Goal: Contribute content: Add original content to the website for others to see

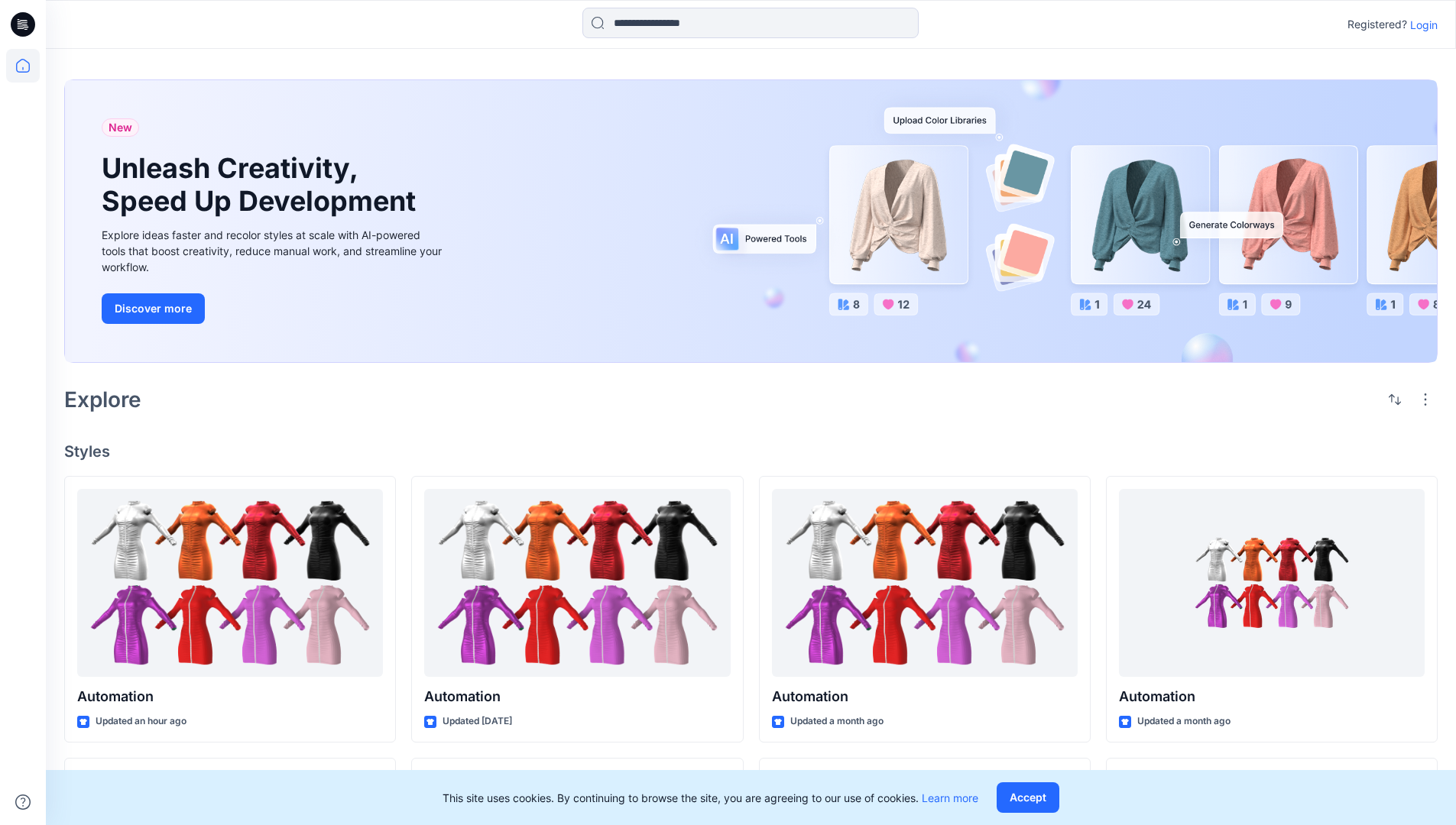
click at [1420, 25] on p "Login" at bounding box center [1423, 25] width 28 height 16
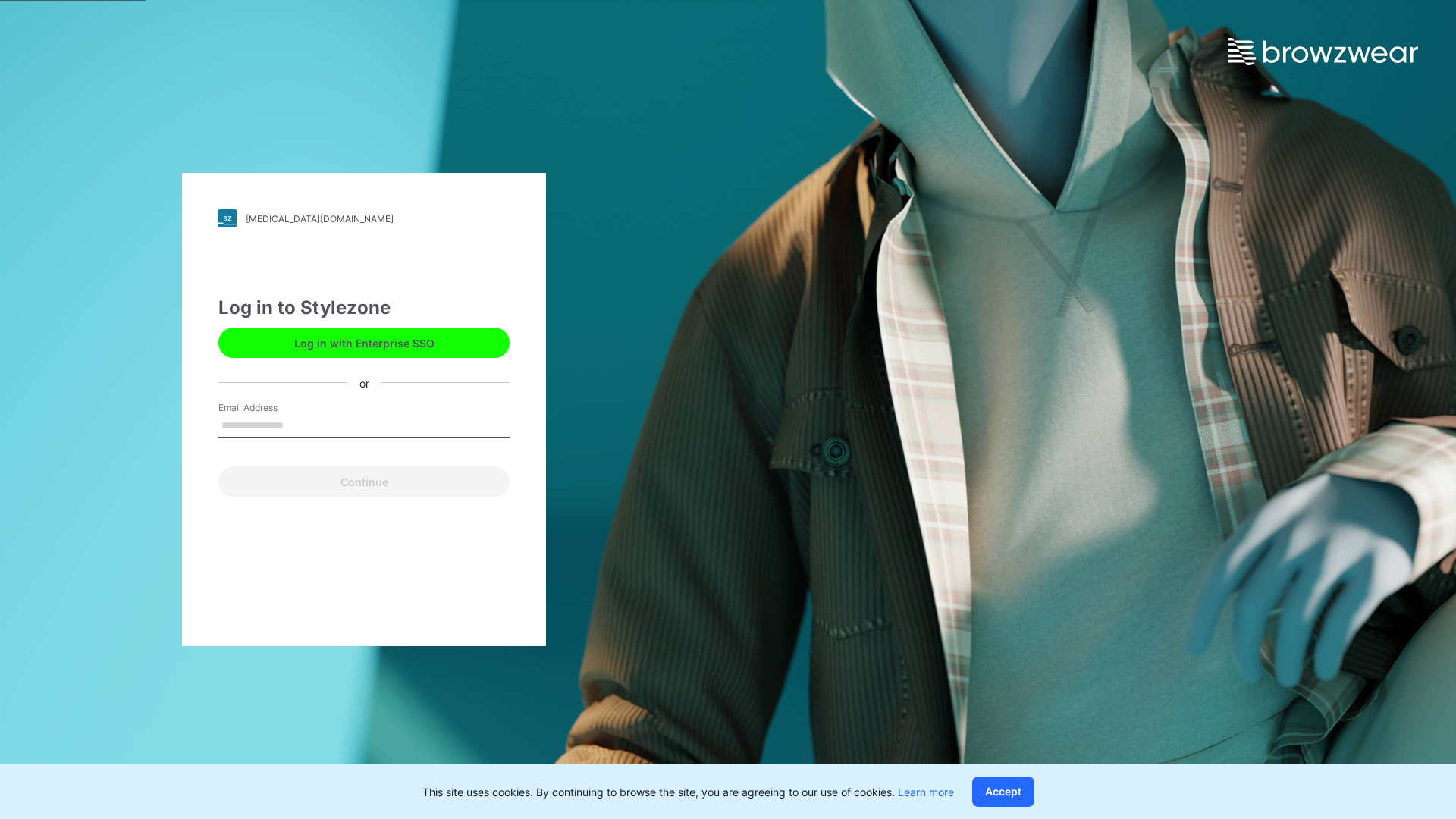
click at [300, 425] on input "Email Address" at bounding box center [364, 426] width 291 height 23
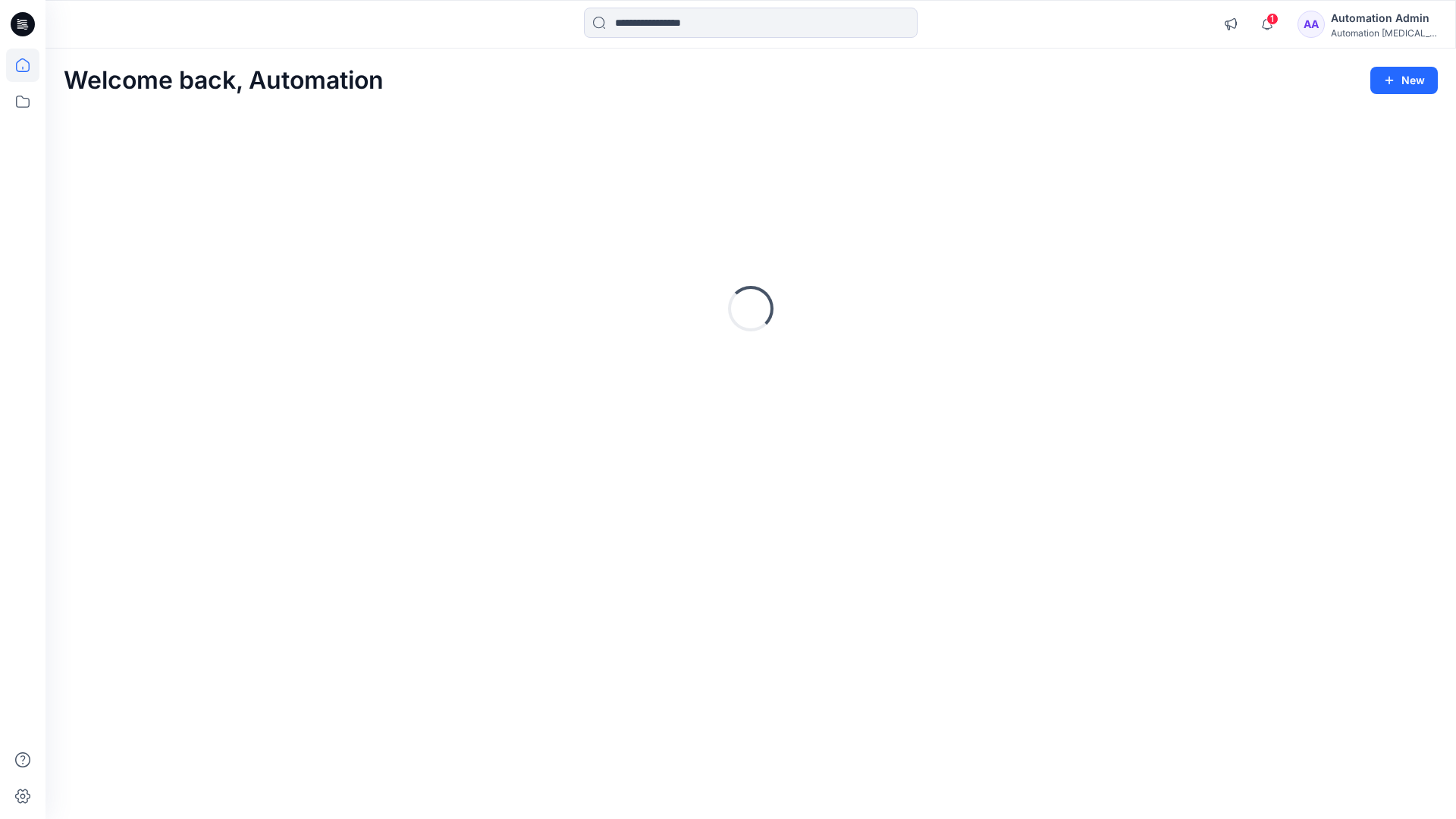
click at [28, 65] on icon at bounding box center [22, 65] width 13 height 13
click at [1391, 72] on button "New" at bounding box center [1404, 80] width 67 height 28
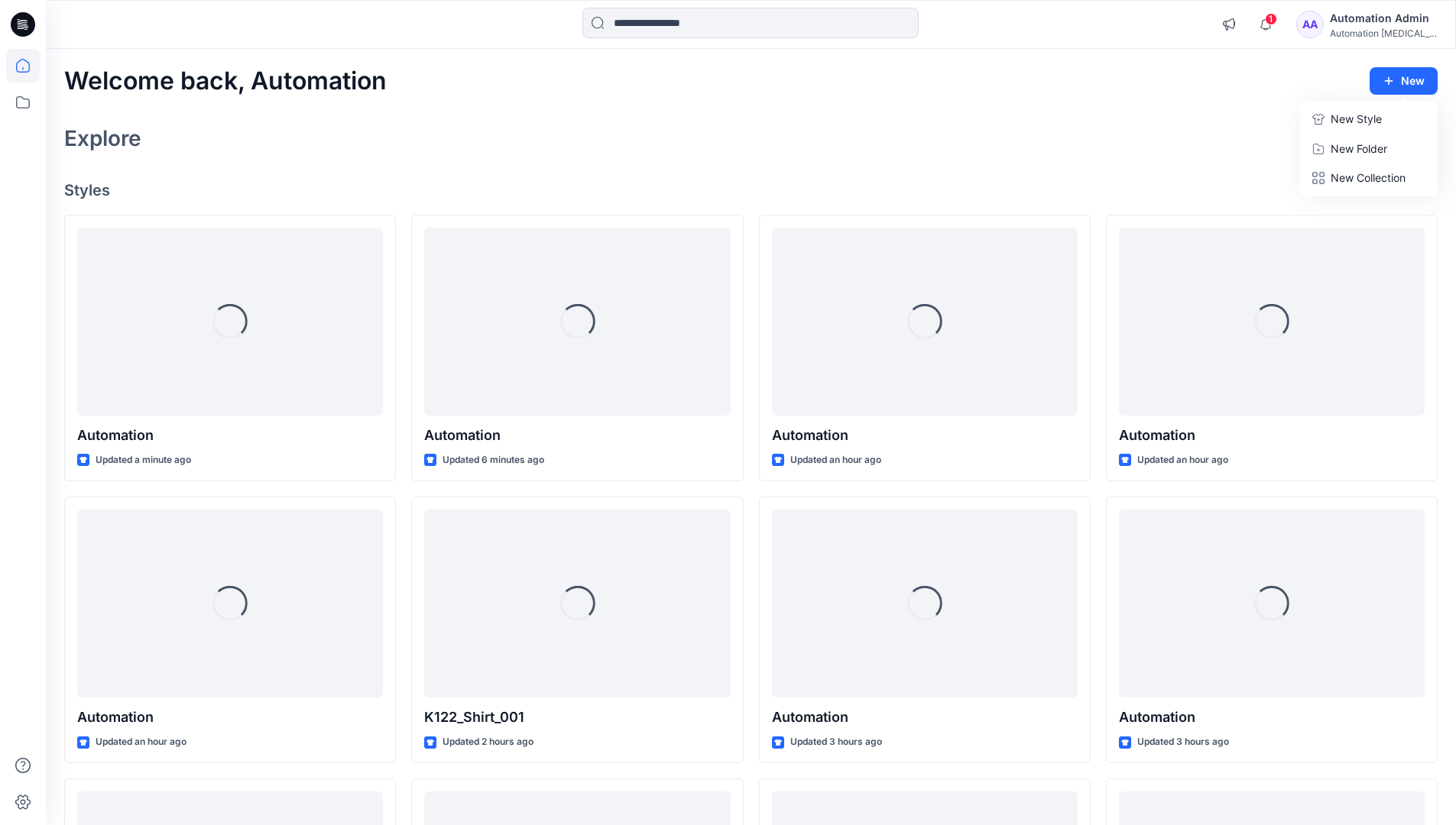
click at [1354, 119] on p "New Style" at bounding box center [1356, 119] width 51 height 18
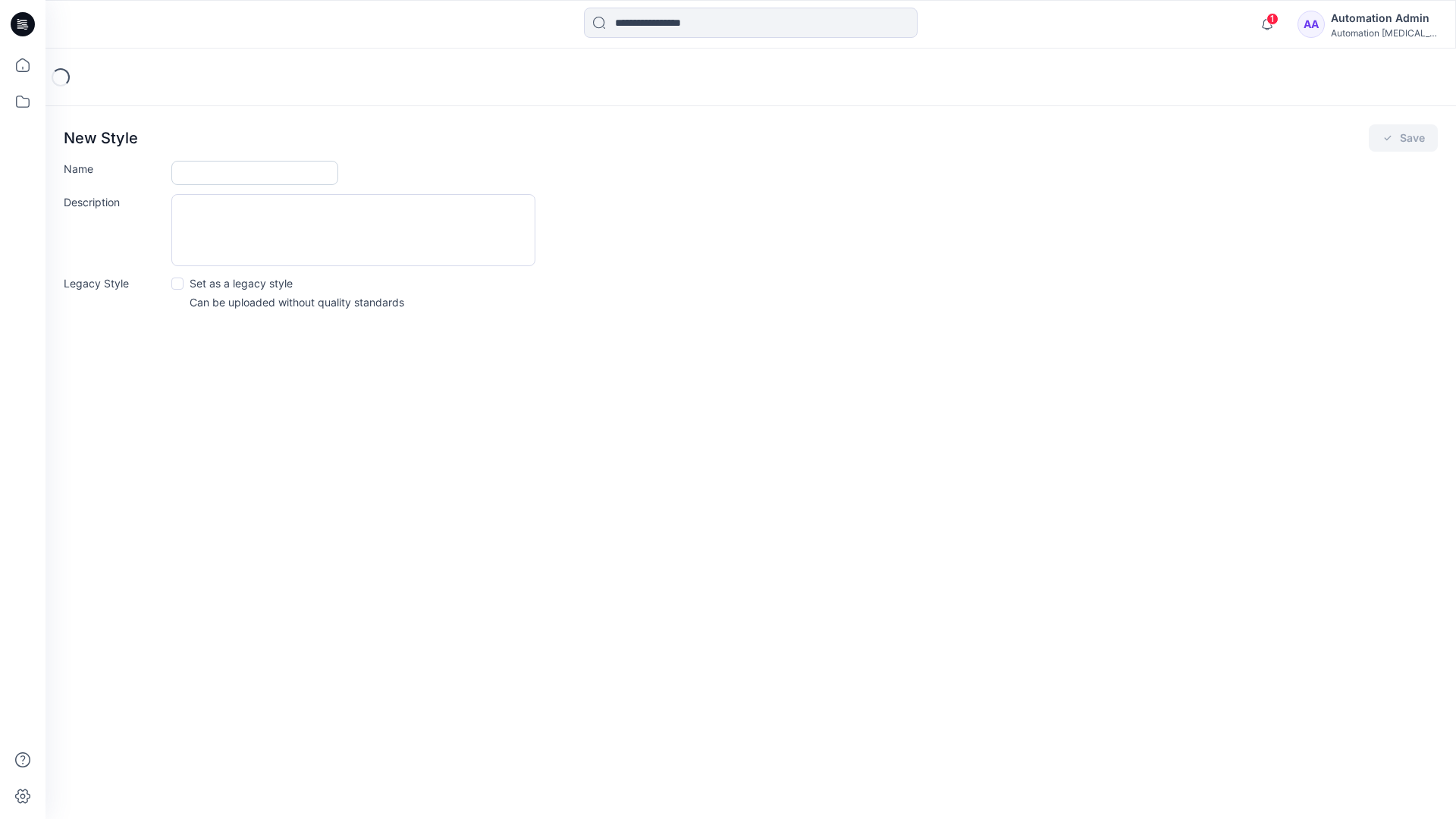
click at [212, 176] on input "Name" at bounding box center [255, 173] width 167 height 25
type input "**********"
click at [1396, 141] on button "Save" at bounding box center [1403, 138] width 69 height 28
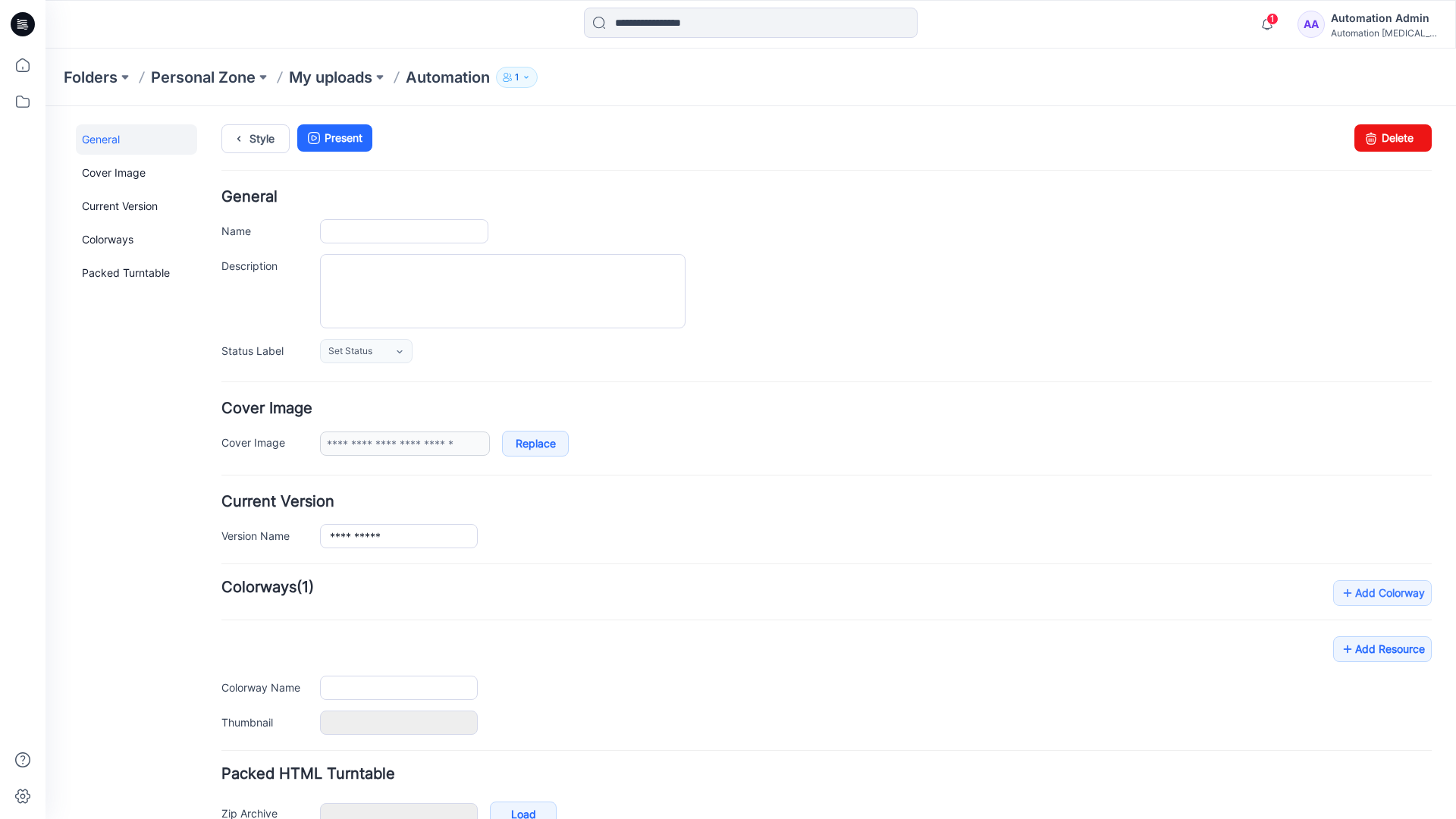
type input "**********"
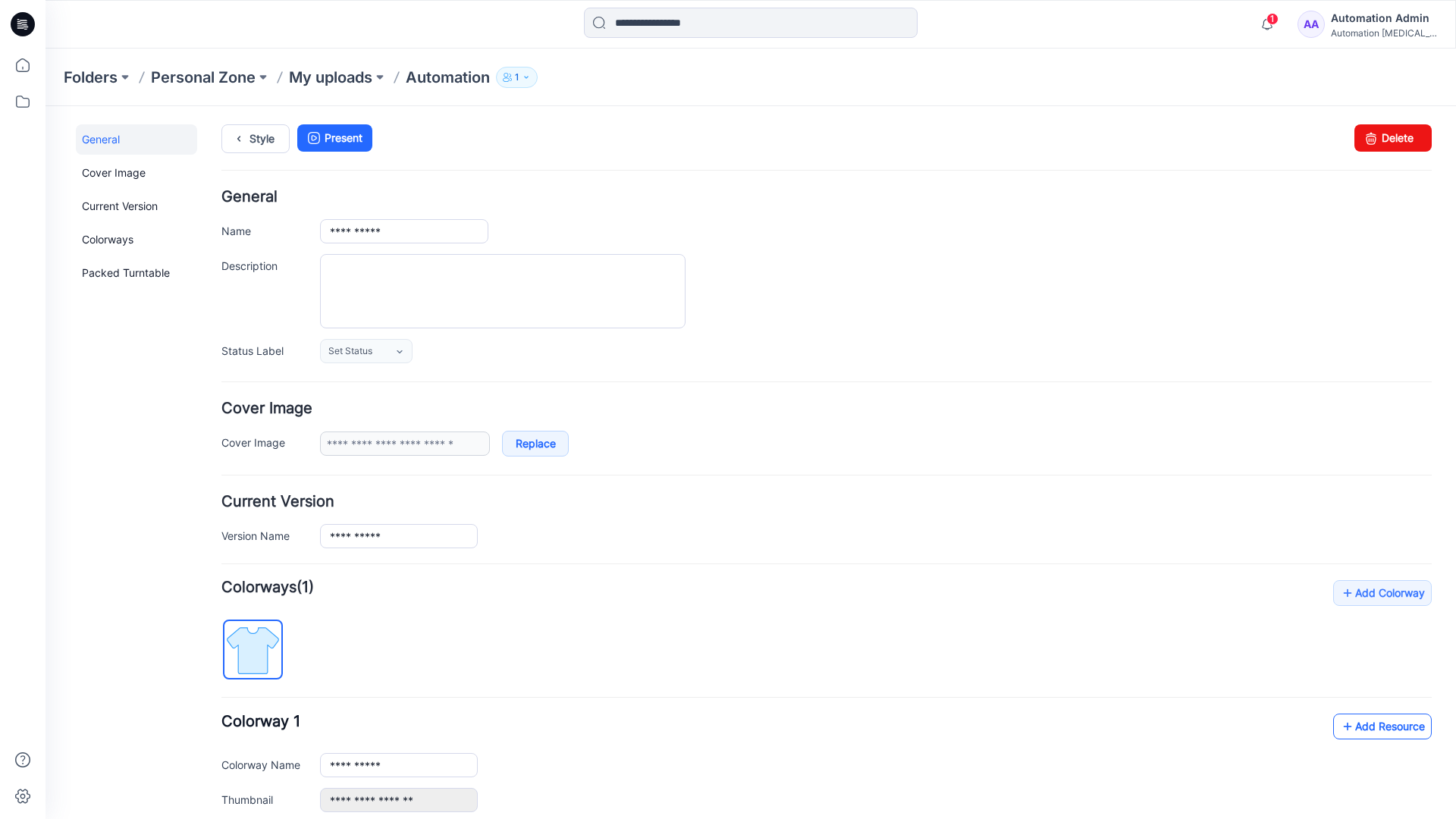
click at [1371, 725] on link "Add Resource" at bounding box center [1382, 726] width 99 height 26
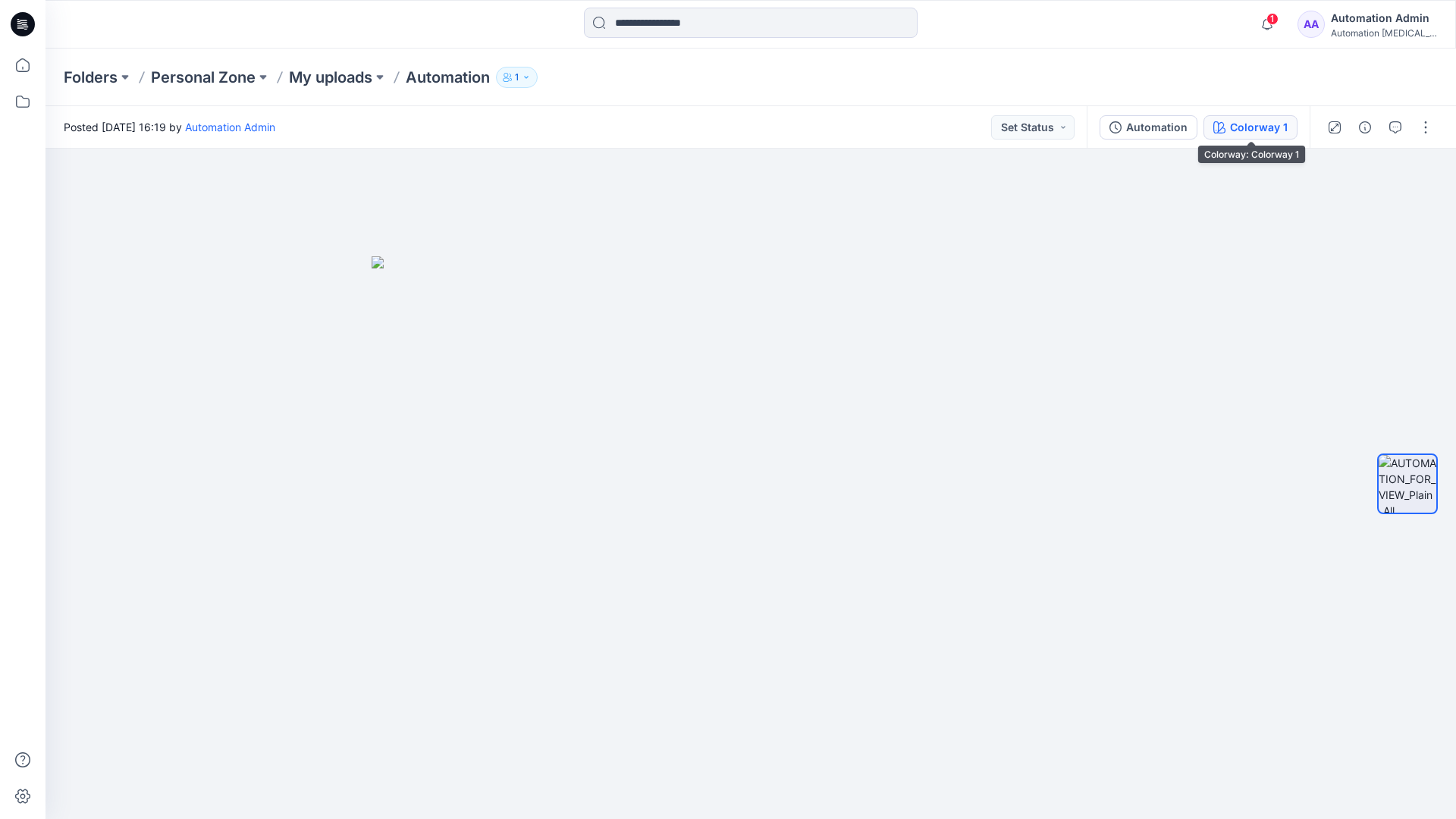
click at [1229, 130] on button "Colorway 1" at bounding box center [1250, 127] width 94 height 25
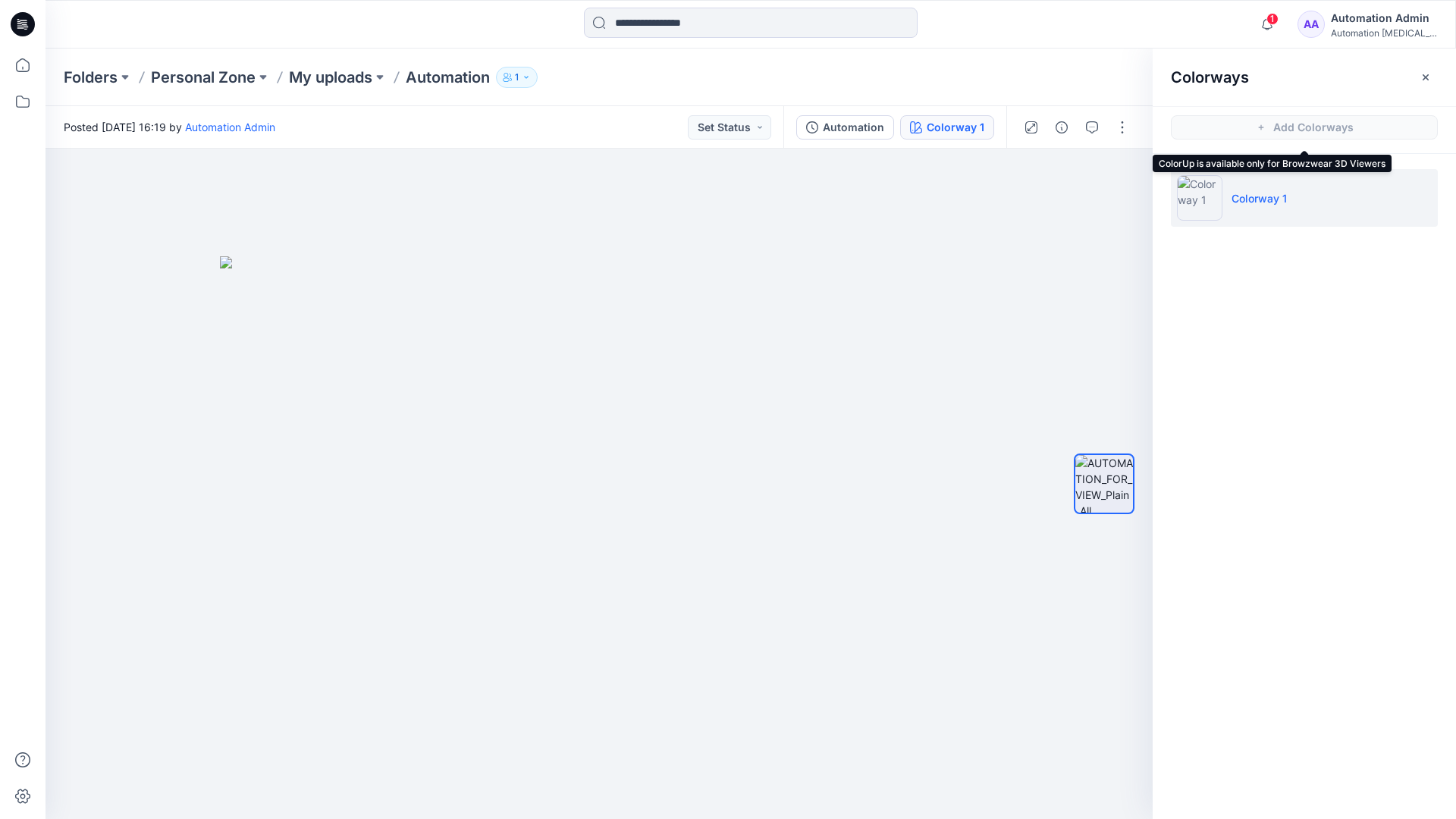
click at [1306, 201] on li "Colorway 1" at bounding box center [1304, 198] width 267 height 58
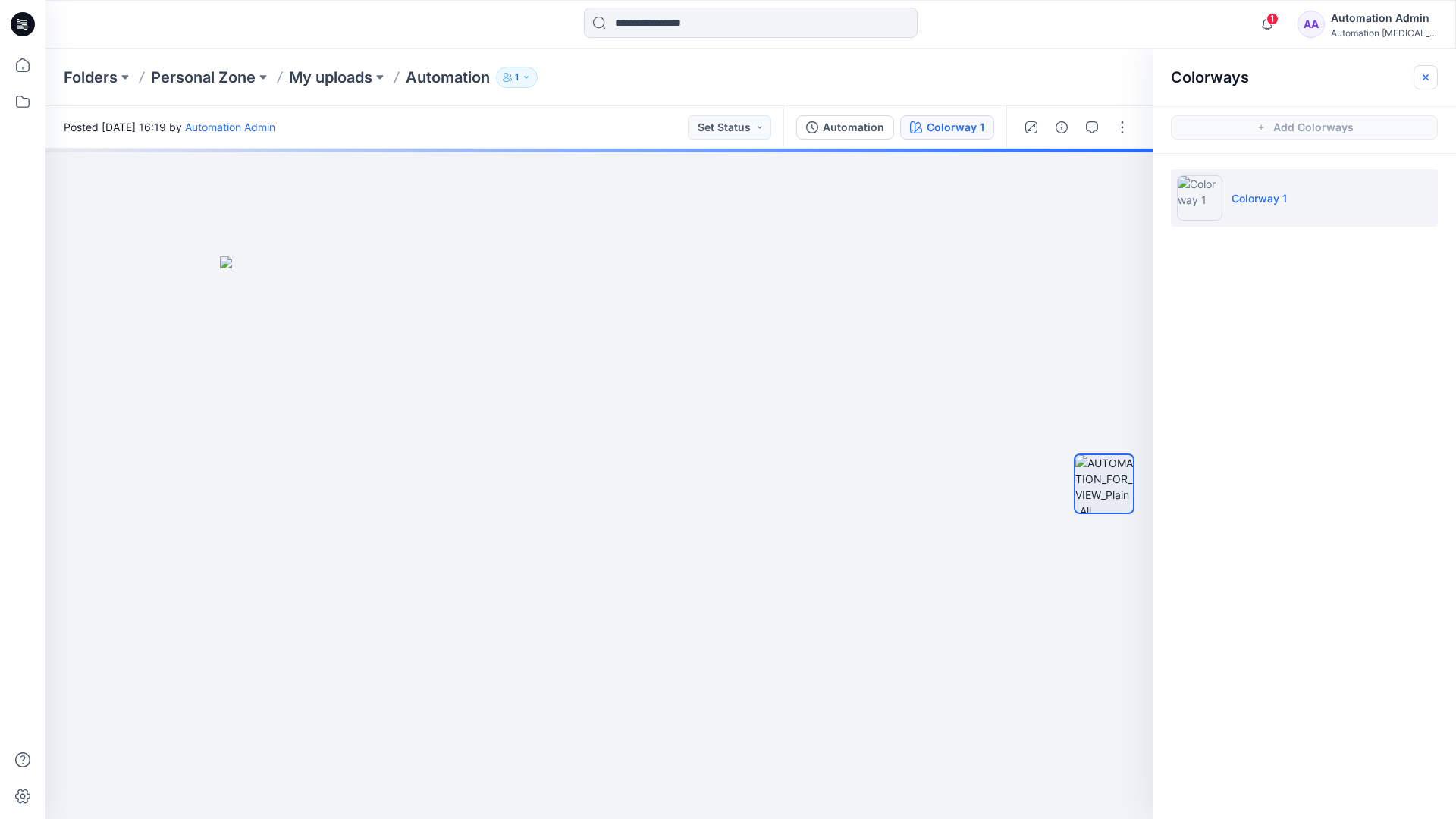
click at [1433, 74] on button "button" at bounding box center [1426, 77] width 25 height 25
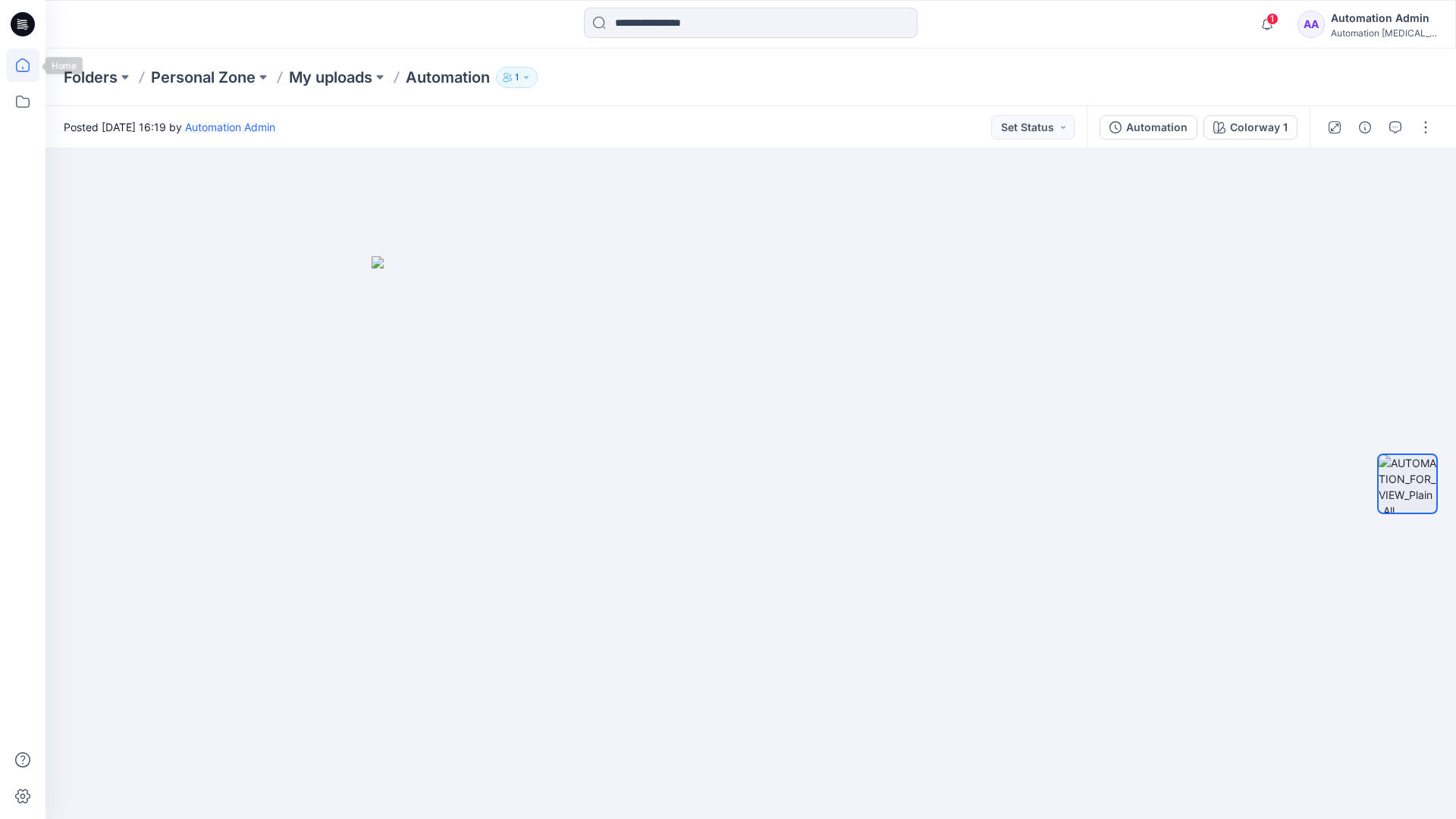
click at [26, 65] on icon at bounding box center [23, 65] width 33 height 33
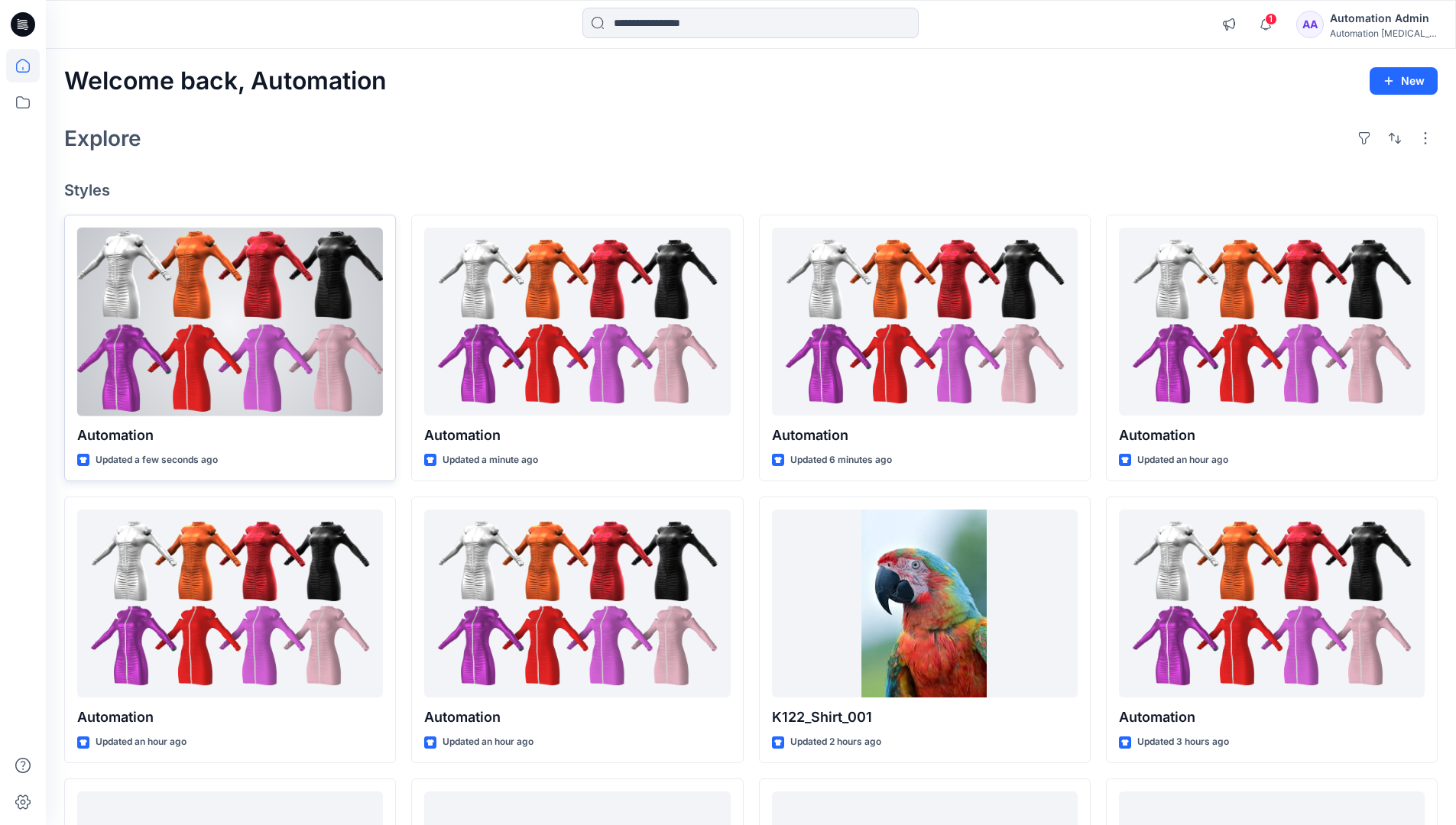
click at [275, 323] on div at bounding box center [230, 322] width 305 height 189
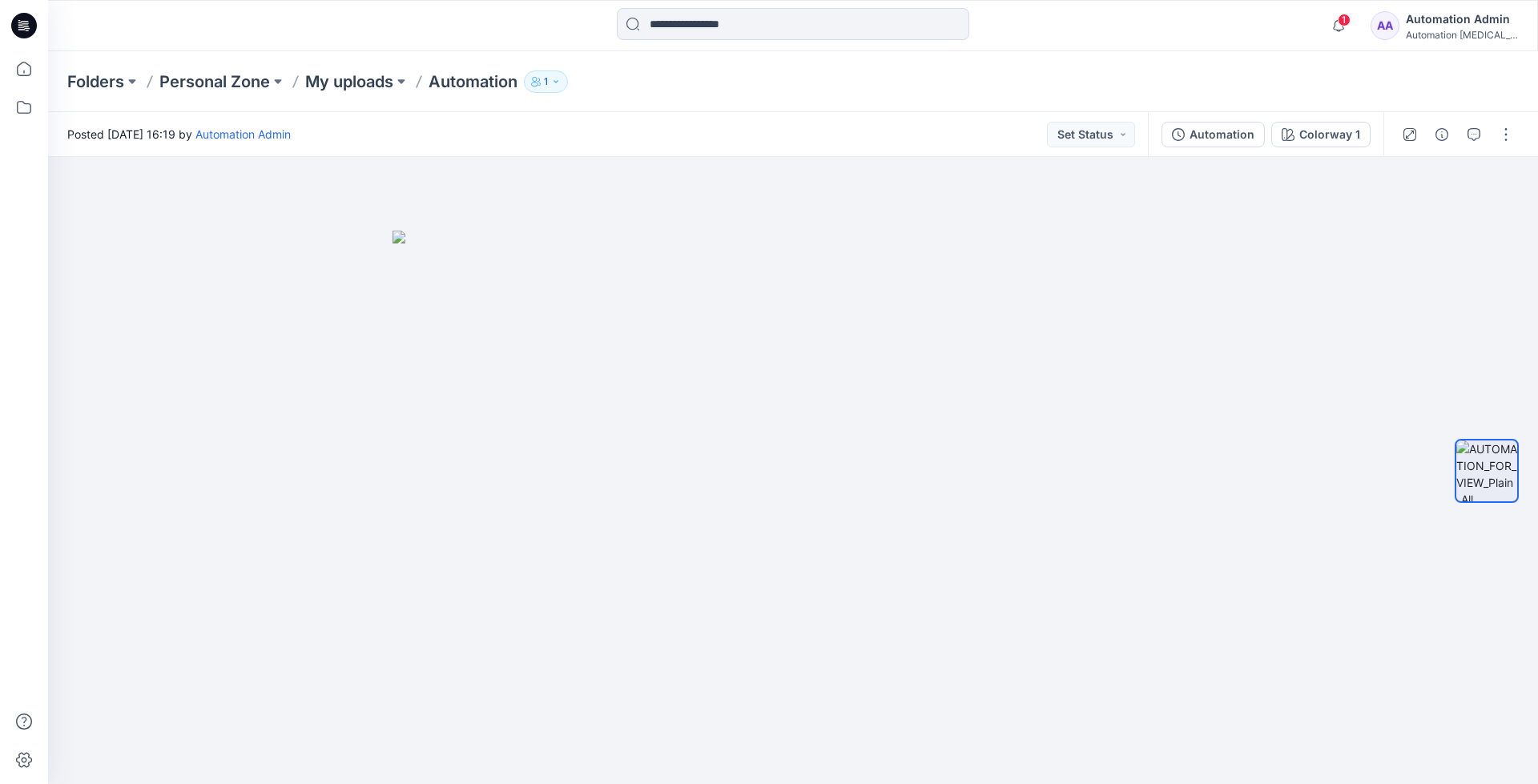
click at [1258, 64] on div "Folders Personal Zone My uploads Automation 1" at bounding box center [793, 81] width 1490 height 61
click at [1460, 20] on div "Automation Admin" at bounding box center [1462, 19] width 112 height 19
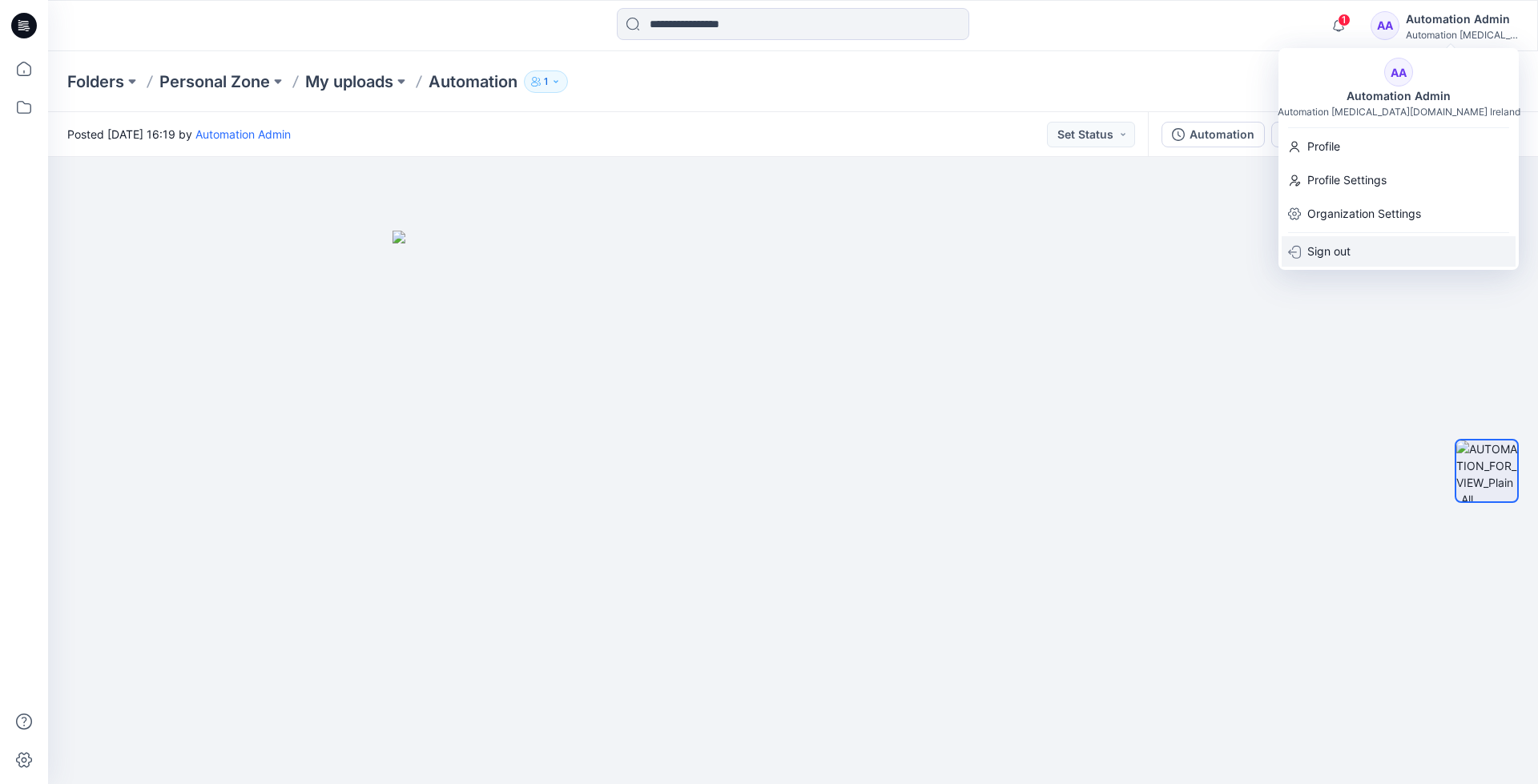
click at [1362, 248] on div "Sign out" at bounding box center [1398, 252] width 234 height 30
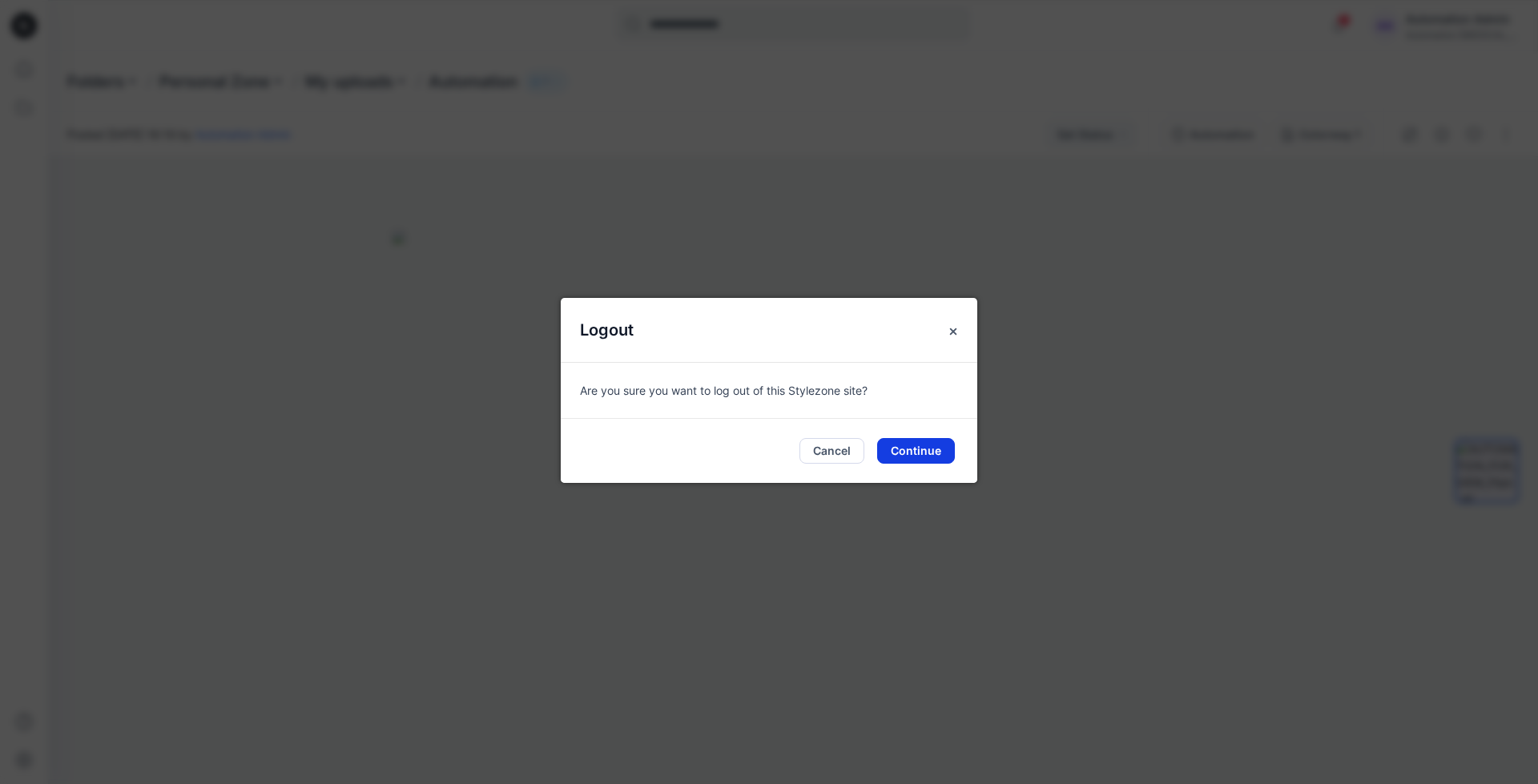
click at [921, 447] on button "Continue" at bounding box center [915, 451] width 78 height 26
